Goal: Task Accomplishment & Management: Use online tool/utility

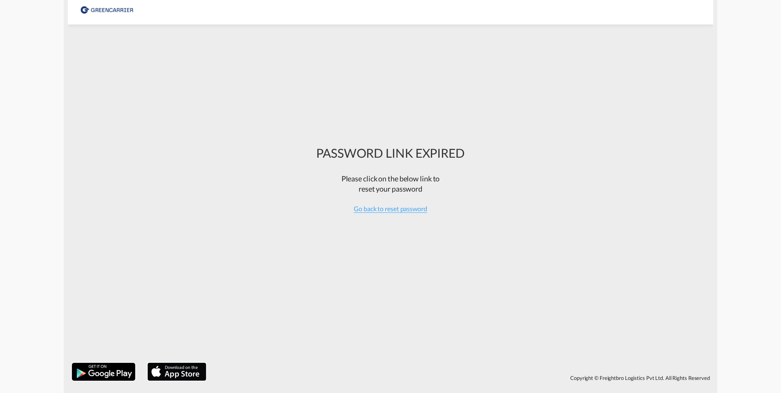
click at [95, 9] on div at bounding box center [107, 9] width 55 height 18
click at [396, 207] on span "Go back to reset password" at bounding box center [391, 209] width 74 height 8
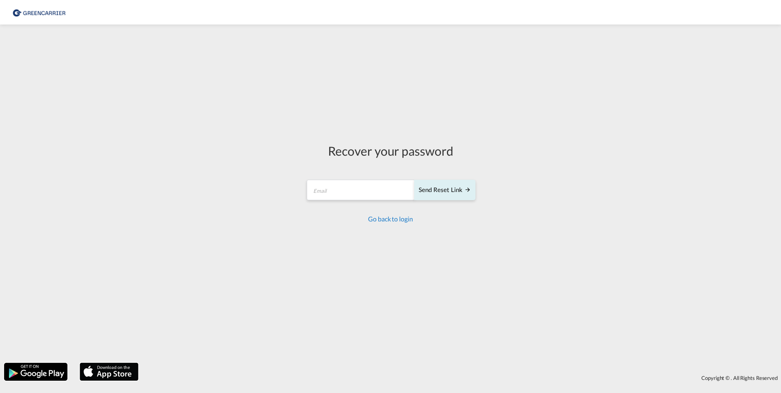
click at [389, 222] on link "Go back to login" at bounding box center [390, 219] width 45 height 8
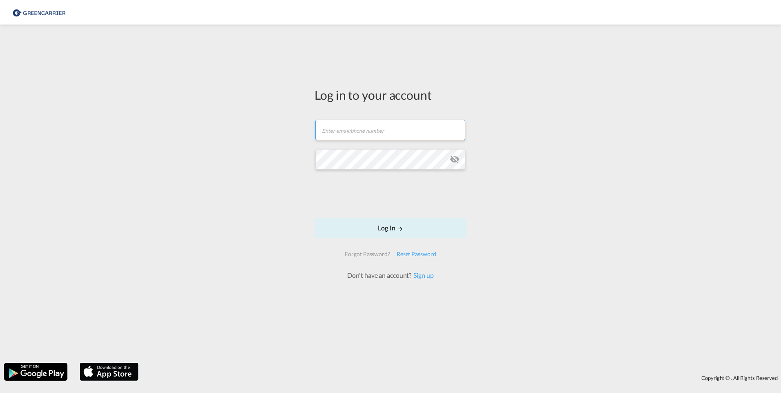
type input "[PERSON_NAME][EMAIL_ADDRESS][DOMAIN_NAME]"
click at [385, 229] on button "Log In" at bounding box center [391, 228] width 152 height 20
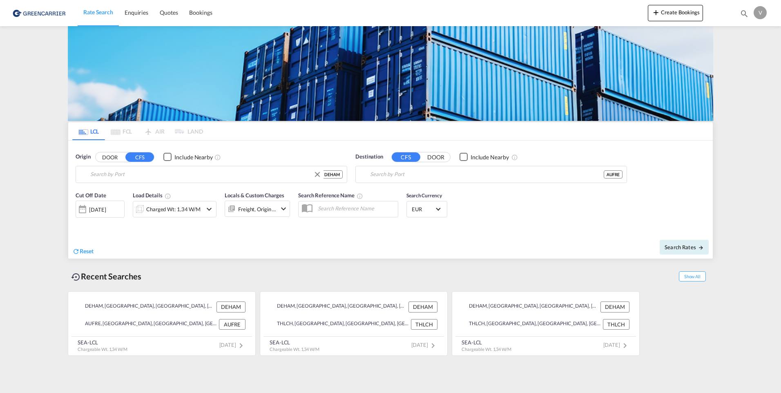
type input "[GEOGRAPHIC_DATA], [GEOGRAPHIC_DATA]"
type input "Fremantle, AUFRE"
click at [679, 11] on button "Create Bookings" at bounding box center [675, 13] width 55 height 16
